Goal: Task Accomplishment & Management: Use online tool/utility

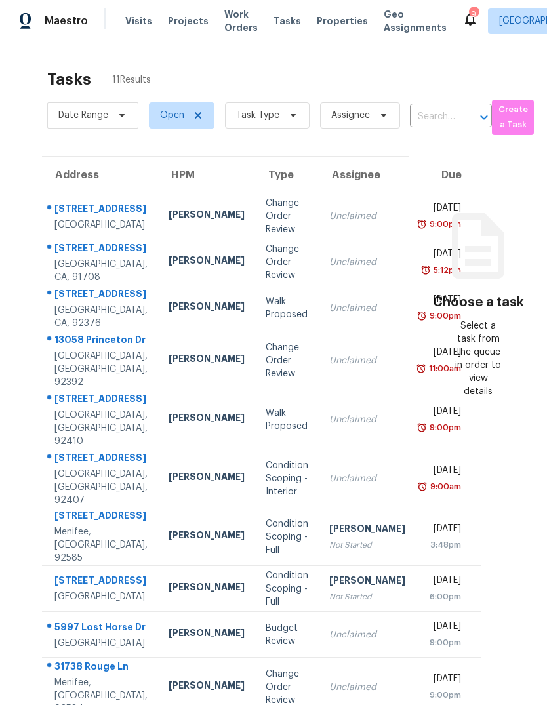
scroll to position [-1, 0]
click at [136, 18] on span "Visits" at bounding box center [138, 20] width 27 height 13
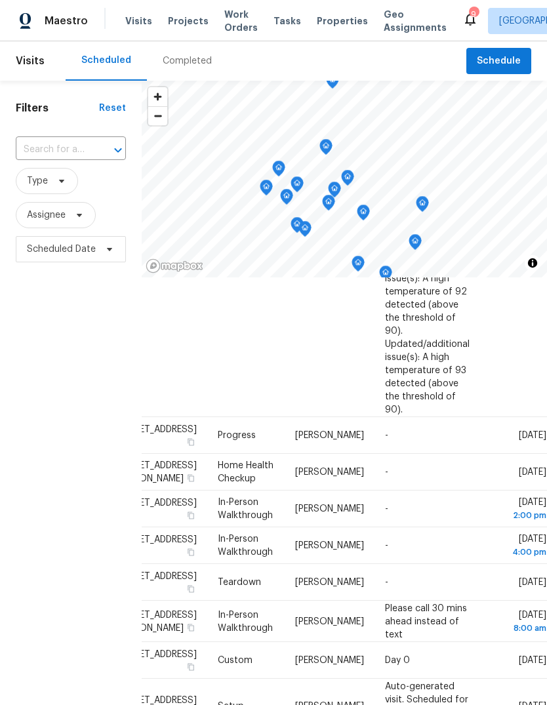
scroll to position [987, 110]
click at [0, 0] on icon at bounding box center [0, 0] width 0 height 0
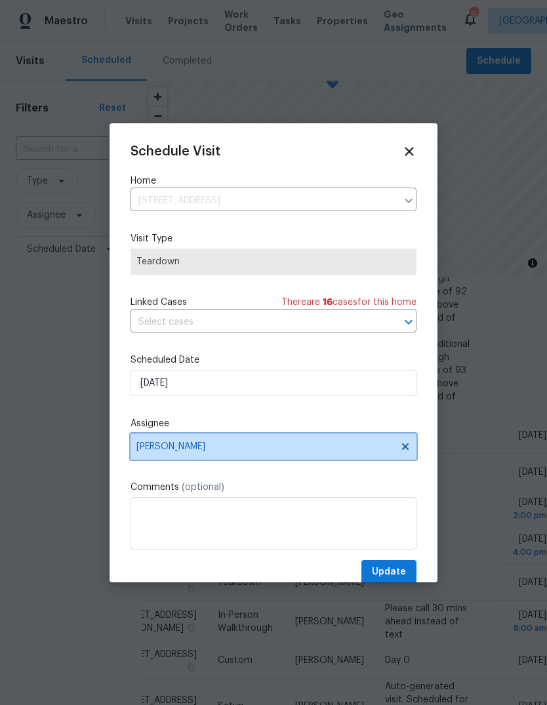
click at [211, 452] on span "[PERSON_NAME]" at bounding box center [264, 446] width 257 height 10
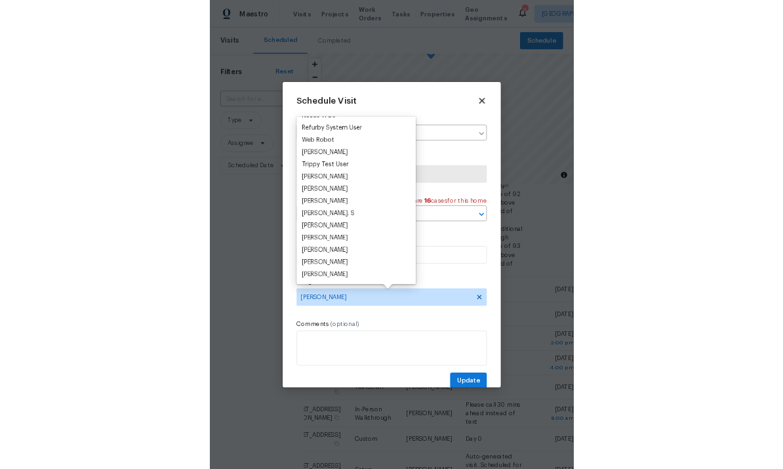
scroll to position [1152, 0]
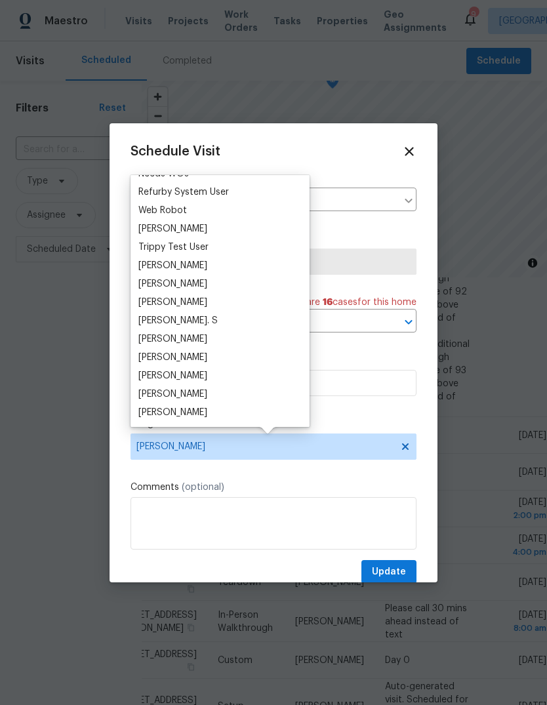
click at [192, 396] on div "[PERSON_NAME]" at bounding box center [172, 394] width 69 height 13
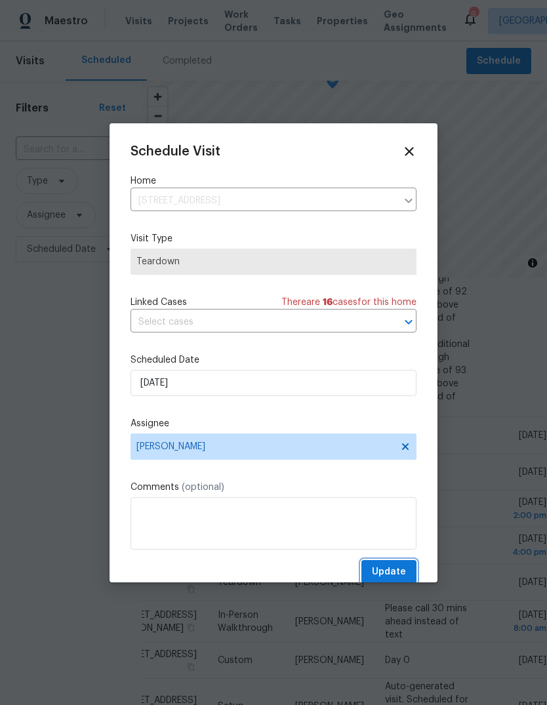
click at [401, 571] on span "Update" at bounding box center [389, 572] width 34 height 16
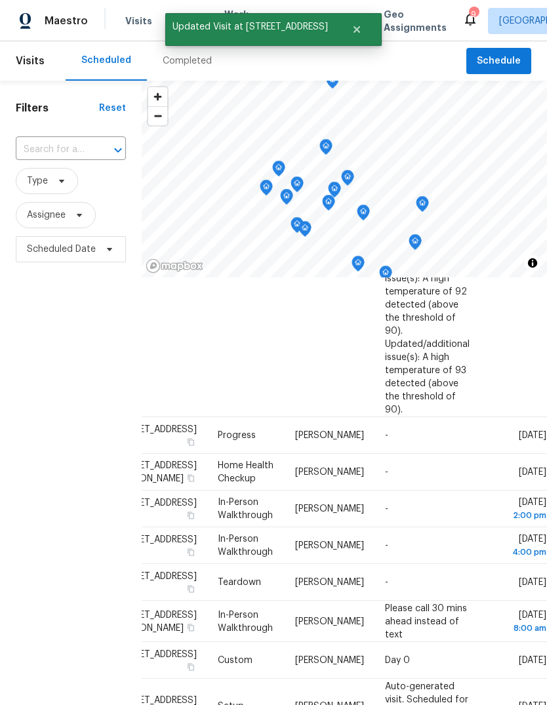
scroll to position [437, 0]
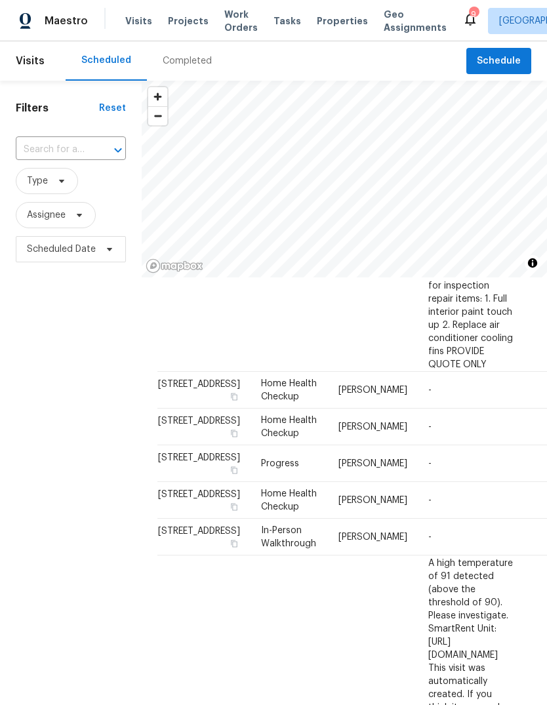
click at [327, 22] on span "Properties" at bounding box center [342, 20] width 51 height 13
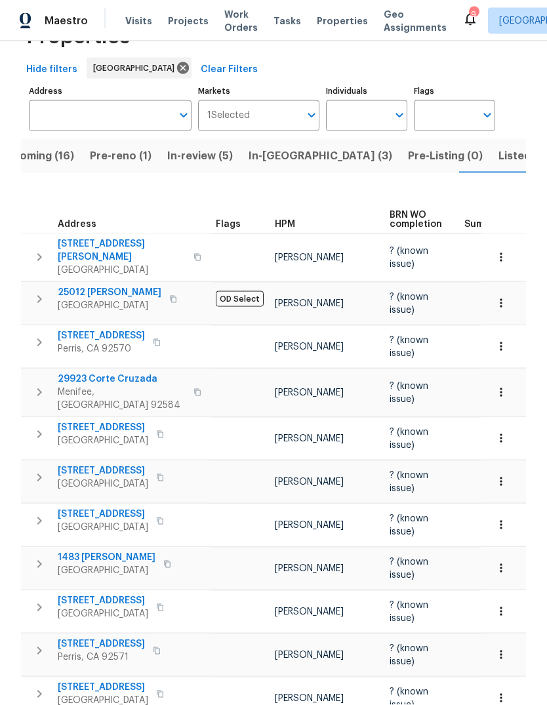
scroll to position [49, 0]
click at [502, 692] on icon "button" at bounding box center [500, 698] width 13 height 13
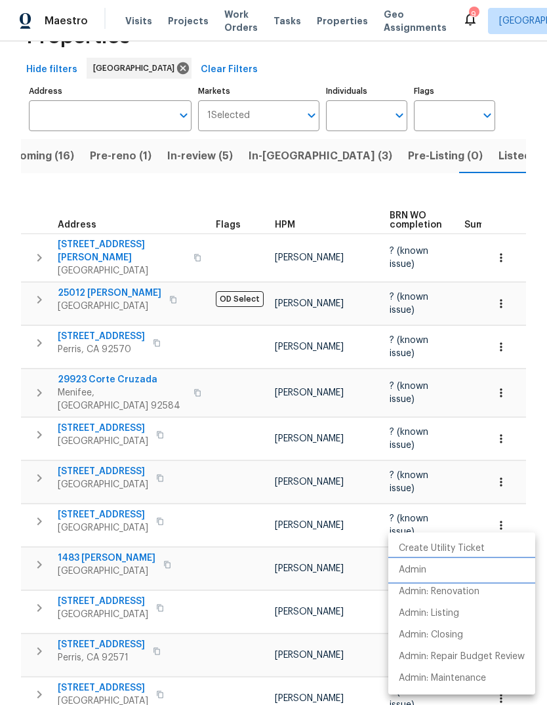
click at [424, 572] on p "Admin" at bounding box center [413, 570] width 28 height 14
